Goal: Use online tool/utility: Use online tool/utility

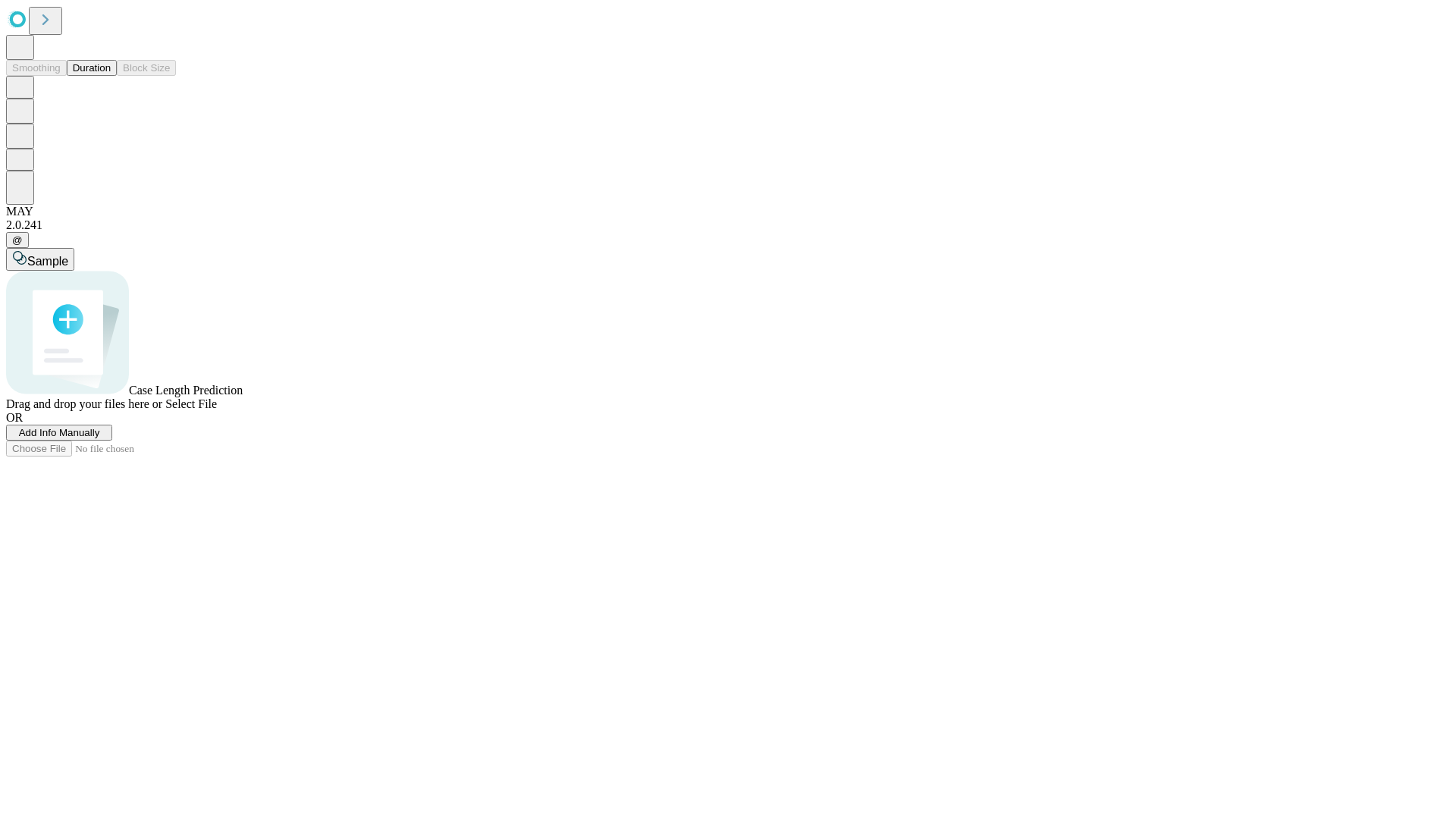
click at [111, 76] on button "Duration" at bounding box center [91, 67] width 50 height 16
click at [68, 255] on span "Sample" at bounding box center [47, 261] width 41 height 13
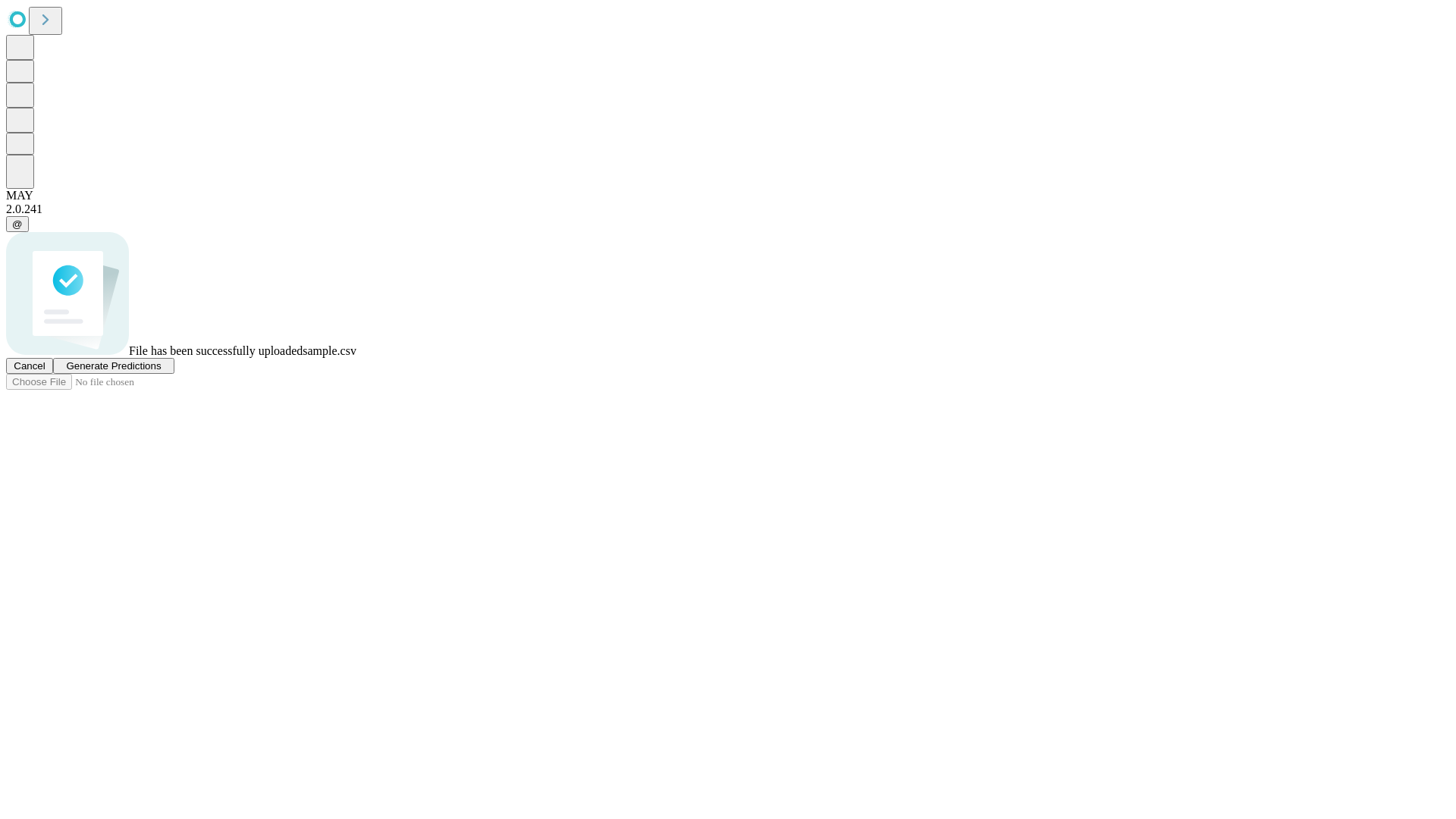
click at [161, 371] on span "Generate Predictions" at bounding box center [114, 366] width 94 height 12
